Goal: Task Accomplishment & Management: Manage account settings

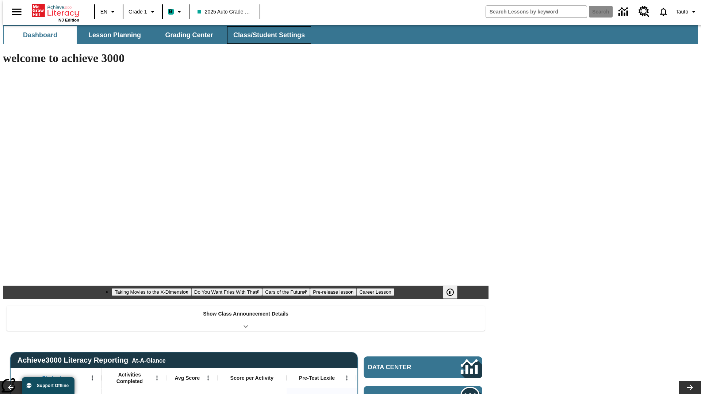
click at [265, 35] on button "Class/Student Settings" at bounding box center [269, 35] width 84 height 18
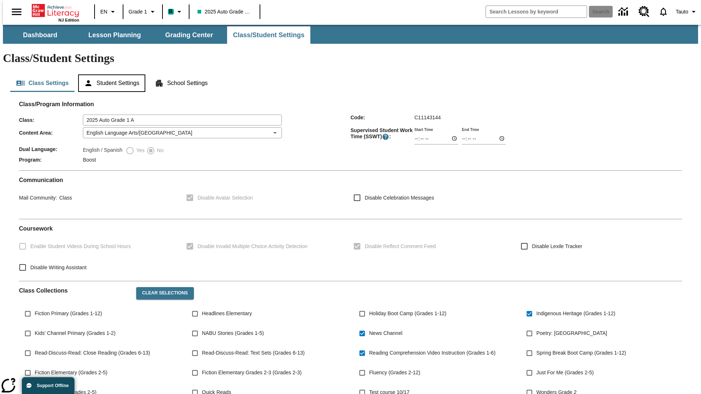
click at [110, 75] on button "Student Settings" at bounding box center [111, 84] width 67 height 18
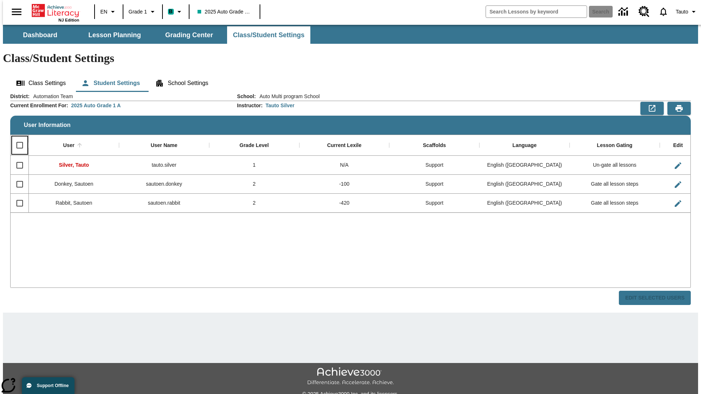
click at [16, 138] on input "Select all rows" at bounding box center [19, 145] width 15 height 15
checkbox input "true"
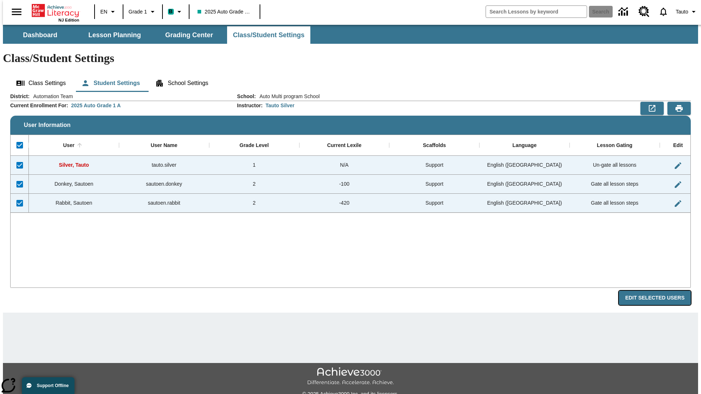
click at [661, 291] on button "Edit Selected Users" at bounding box center [655, 298] width 72 height 14
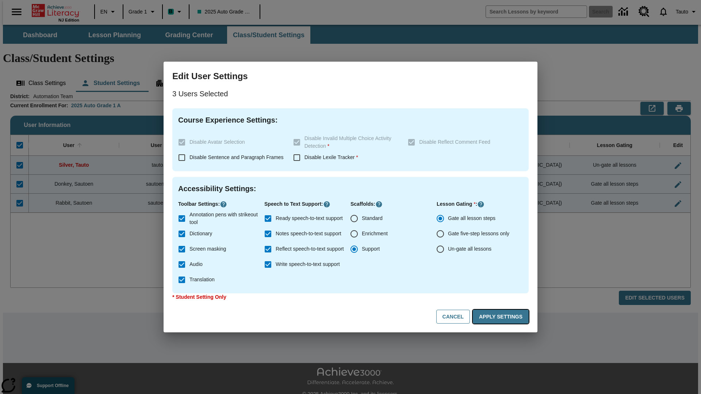
click at [502, 317] on button "Apply Settings" at bounding box center [501, 317] width 56 height 14
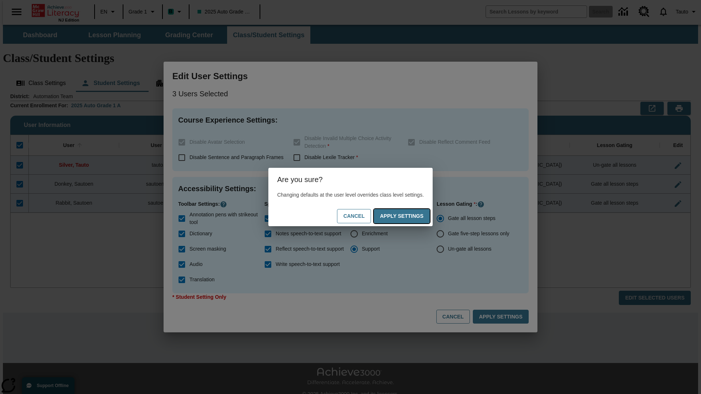
click at [409, 216] on button "Apply Settings" at bounding box center [402, 216] width 56 height 14
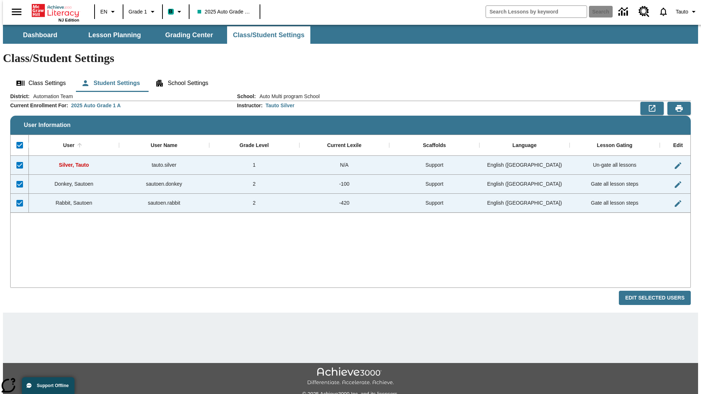
checkbox input "false"
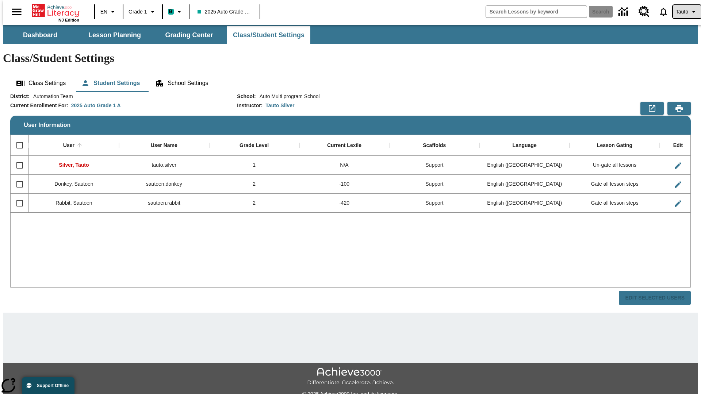
click at [683, 12] on span "Tauto" at bounding box center [682, 12] width 12 height 8
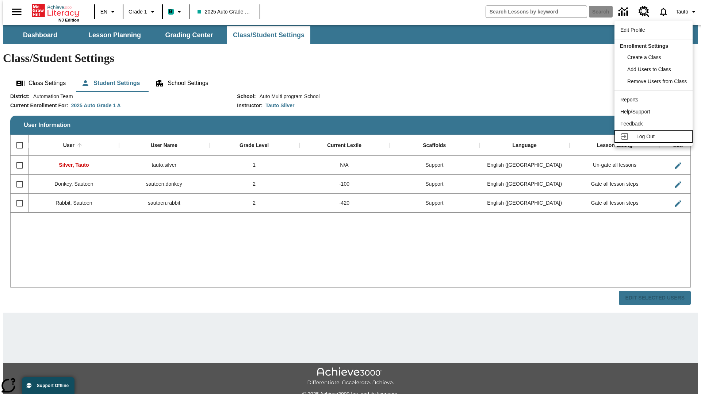
click at [655, 137] on span "Log Out" at bounding box center [646, 137] width 18 height 6
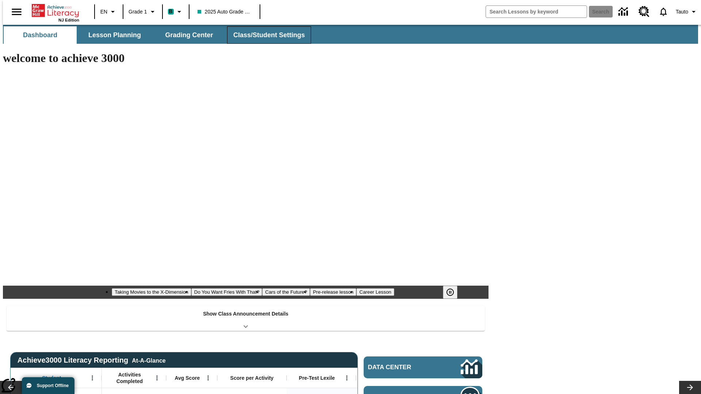
click at [265, 35] on button "Class/Student Settings" at bounding box center [269, 35] width 84 height 18
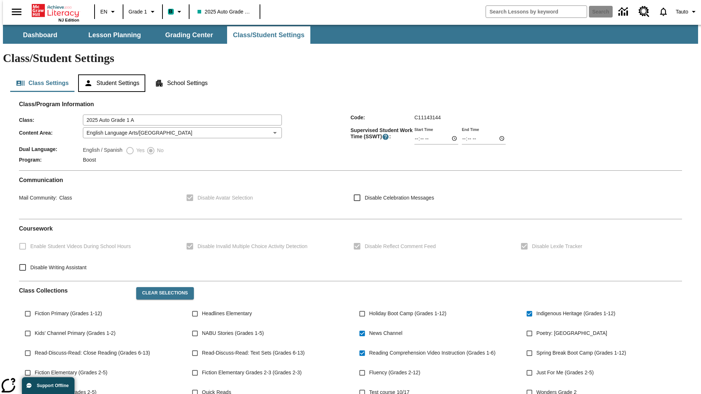
click at [110, 75] on button "Student Settings" at bounding box center [111, 84] width 67 height 18
